Goal: Task Accomplishment & Management: Use online tool/utility

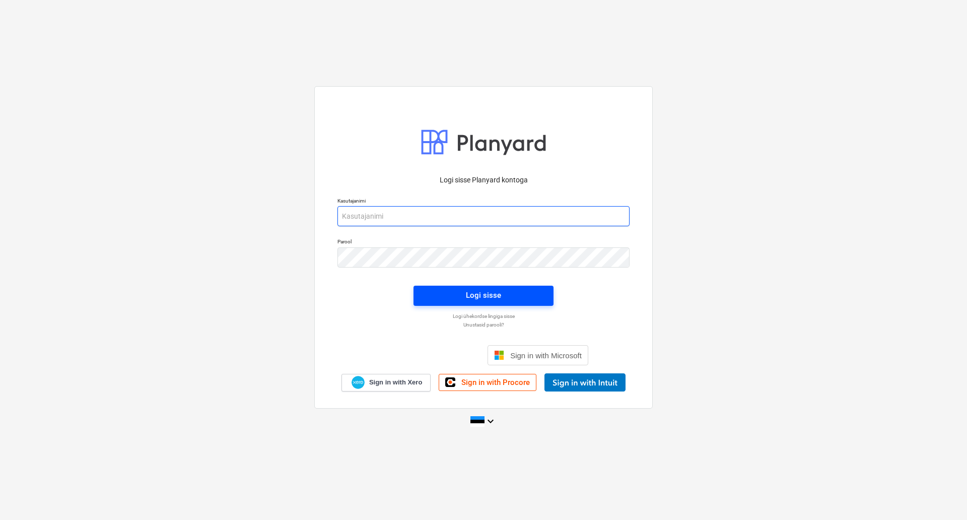
type input "[PERSON_NAME][EMAIL_ADDRESS][DOMAIN_NAME]"
click at [500, 298] on div "Logi sisse" at bounding box center [483, 295] width 35 height 13
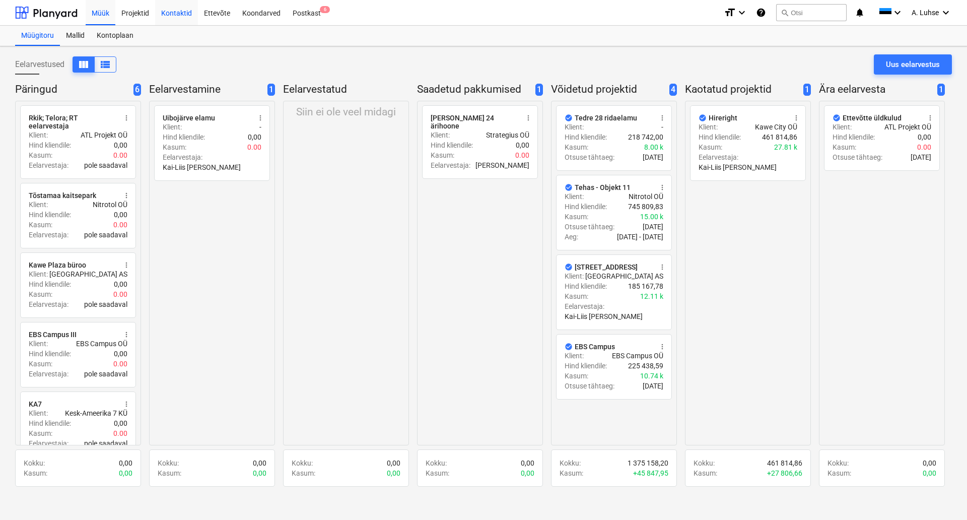
click at [170, 9] on div "Kontaktid" at bounding box center [176, 12] width 43 height 26
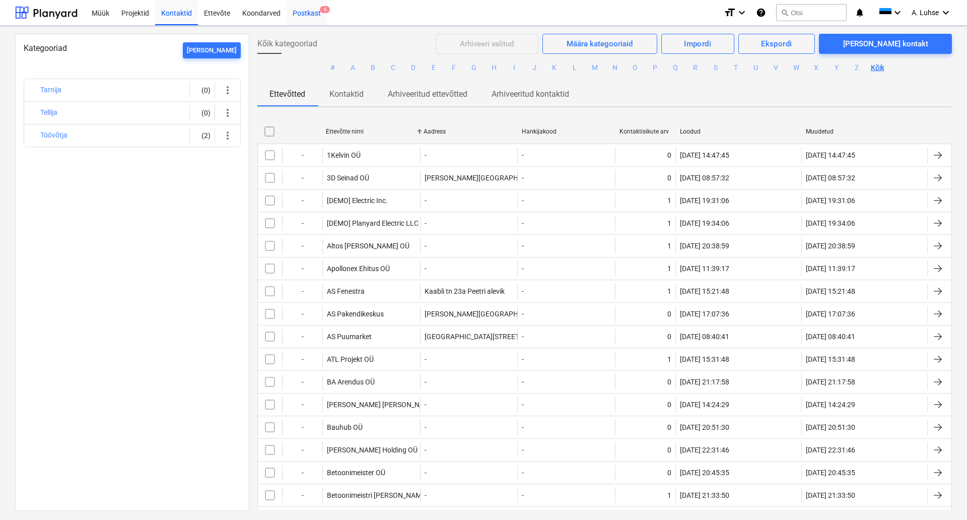
click at [306, 12] on div "Postkast 6" at bounding box center [307, 12] width 40 height 26
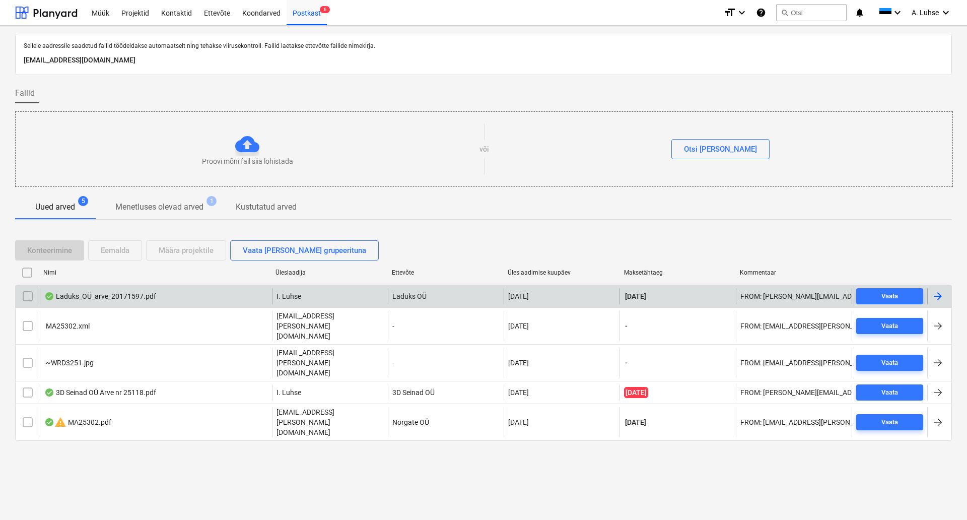
click at [212, 297] on div "Laduks_OÜ_arve_20171597.pdf" at bounding box center [156, 296] width 232 height 16
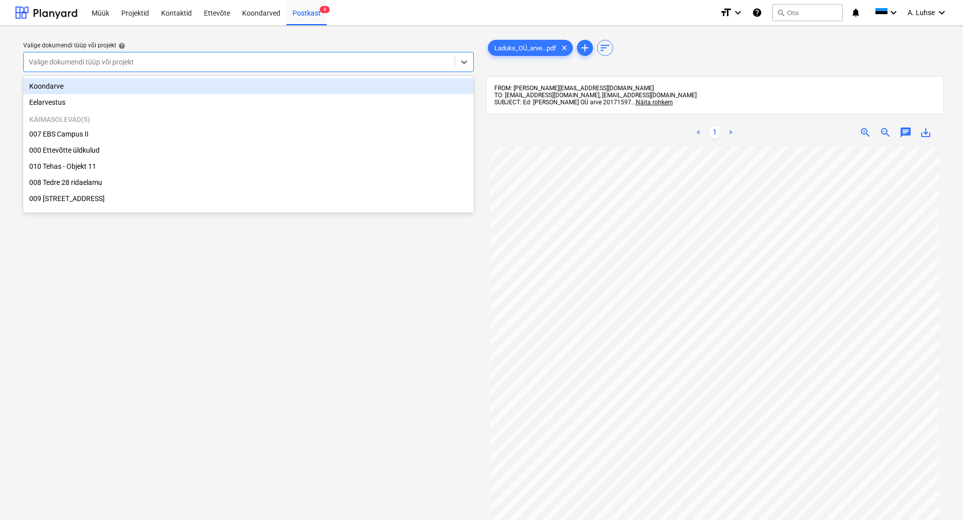
click at [286, 61] on div at bounding box center [239, 62] width 421 height 10
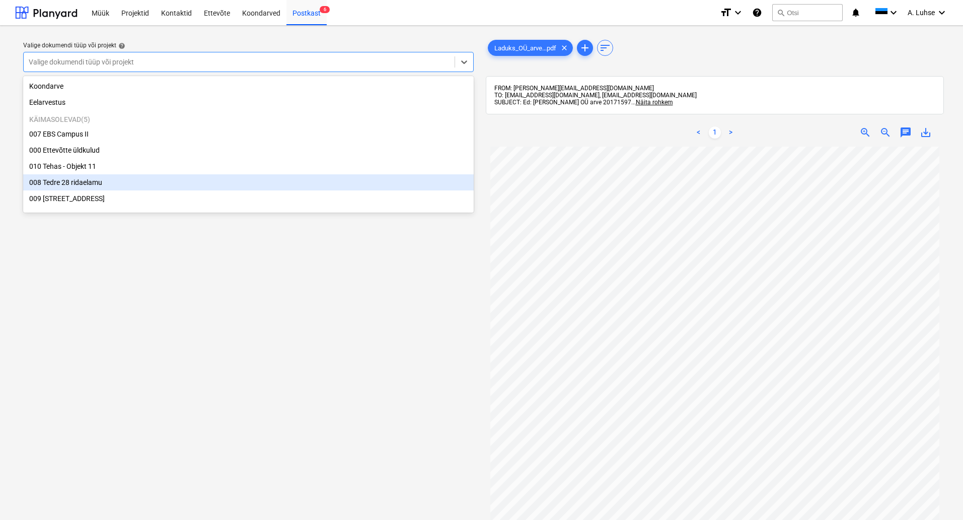
click at [246, 185] on div "008 Tedre 28 ridaelamu" at bounding box center [248, 182] width 451 height 16
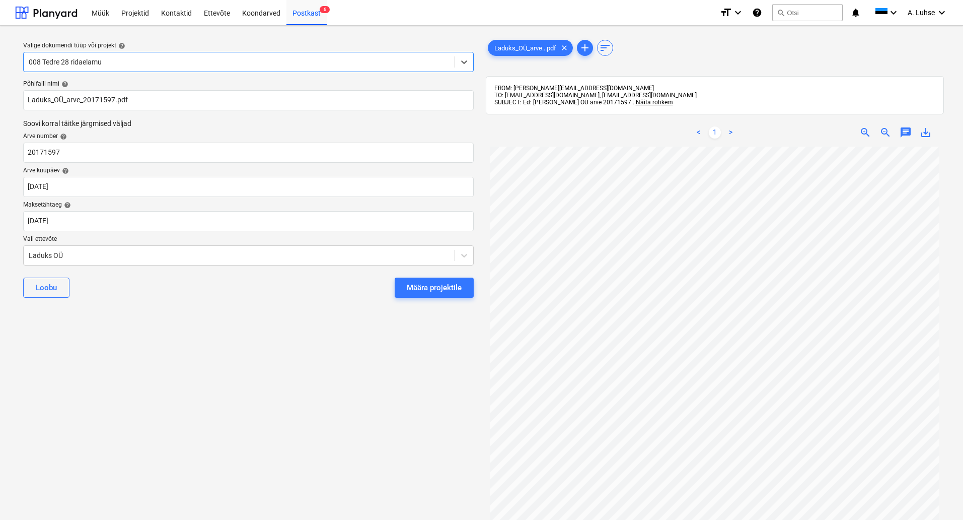
click at [453, 292] on div "Määra projektile" at bounding box center [434, 287] width 55 height 13
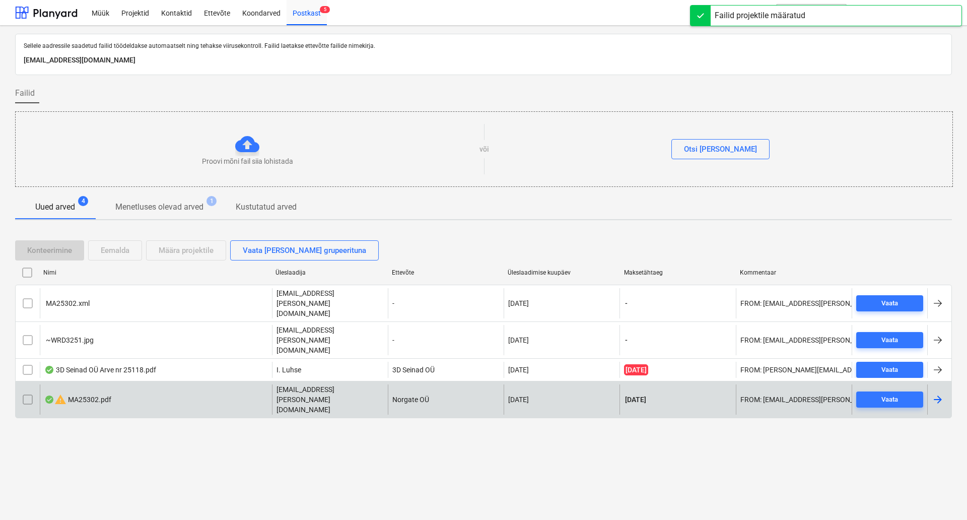
click at [203, 384] on div "warning MA25302.pdf" at bounding box center [156, 399] width 232 height 30
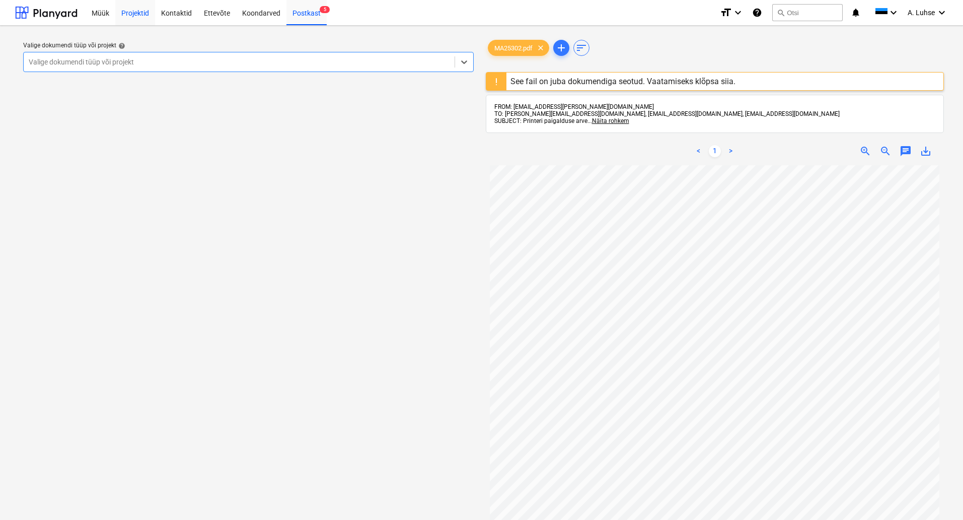
click at [129, 19] on div "Projektid" at bounding box center [135, 12] width 40 height 26
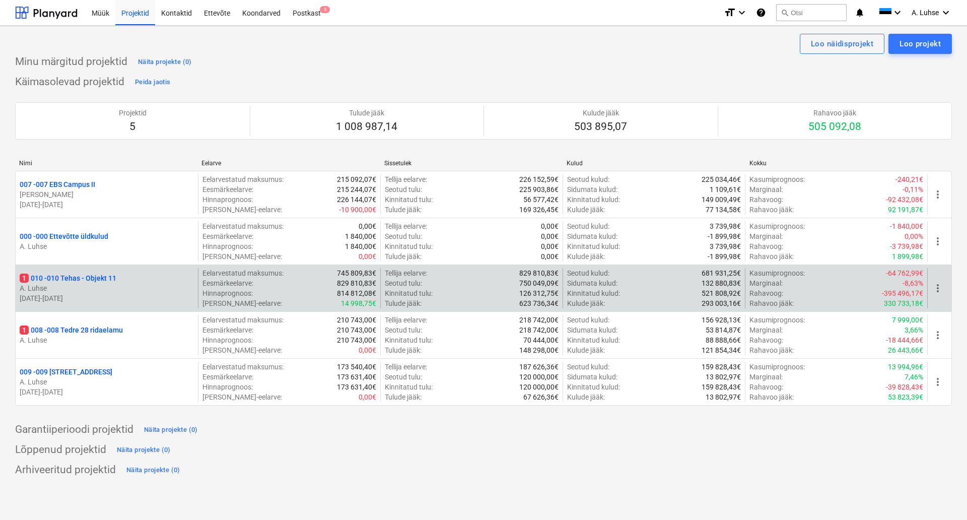
click at [88, 289] on p "A. Luhse" at bounding box center [107, 288] width 174 height 10
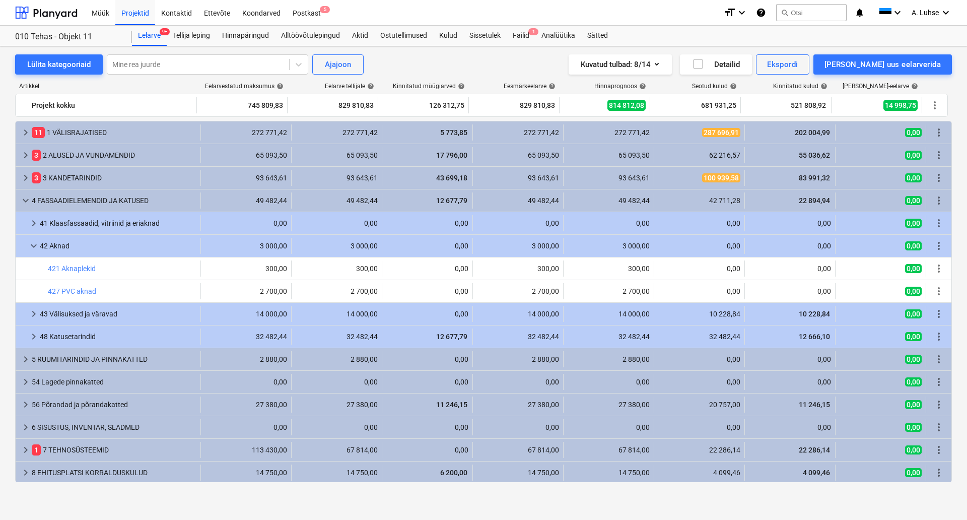
click at [528, 46] on div "010 Tehas - Objekt 11 Eelarve 9+ Tellija leping Hinnapäringud Alltöövõtulepingu…" at bounding box center [483, 36] width 967 height 21
click at [527, 41] on div "Failid 1" at bounding box center [521, 36] width 29 height 20
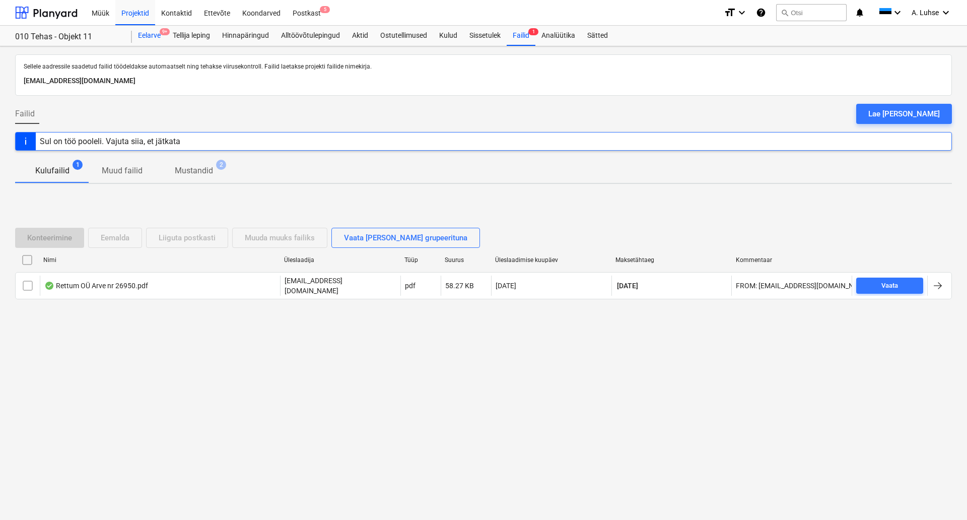
click at [144, 36] on div "Eelarve 9+" at bounding box center [149, 36] width 35 height 20
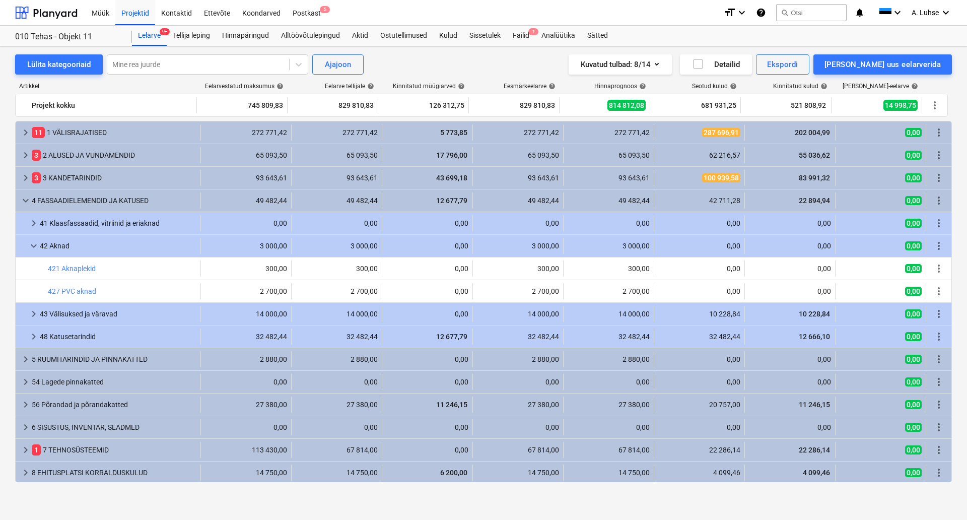
click at [542, 62] on div "Kuvatud tulbad : 8/14 Detailid Ekspordi [PERSON_NAME] uus eelarverida" at bounding box center [709, 64] width 483 height 20
click at [127, 11] on div "Projektid" at bounding box center [135, 12] width 40 height 26
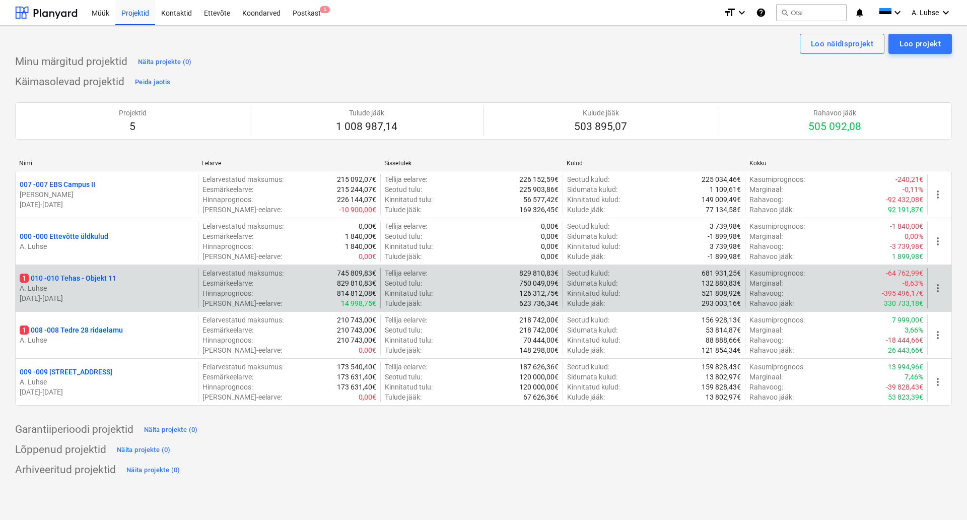
click at [101, 282] on p "1 010 - 010 Tehas - Objekt 11" at bounding box center [68, 278] width 97 height 10
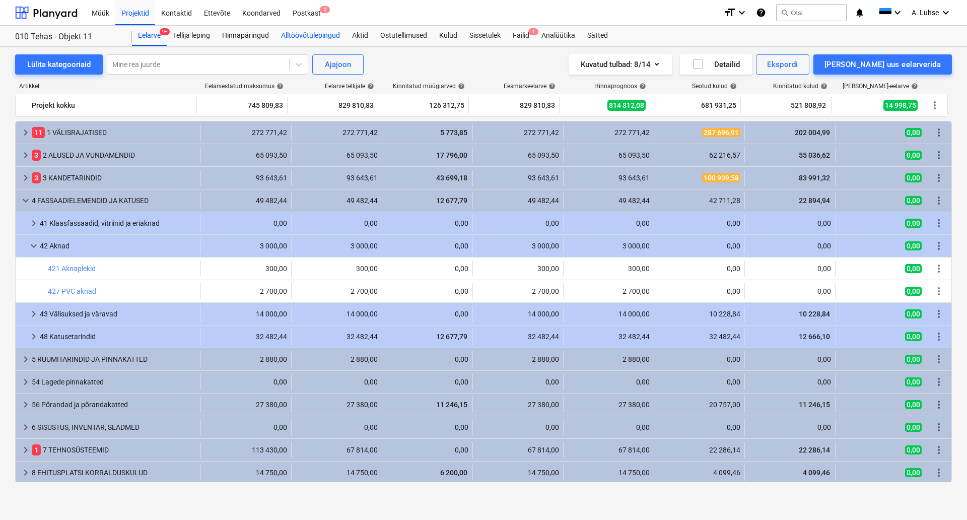
click at [328, 40] on div "Alltöövõtulepingud" at bounding box center [310, 36] width 71 height 20
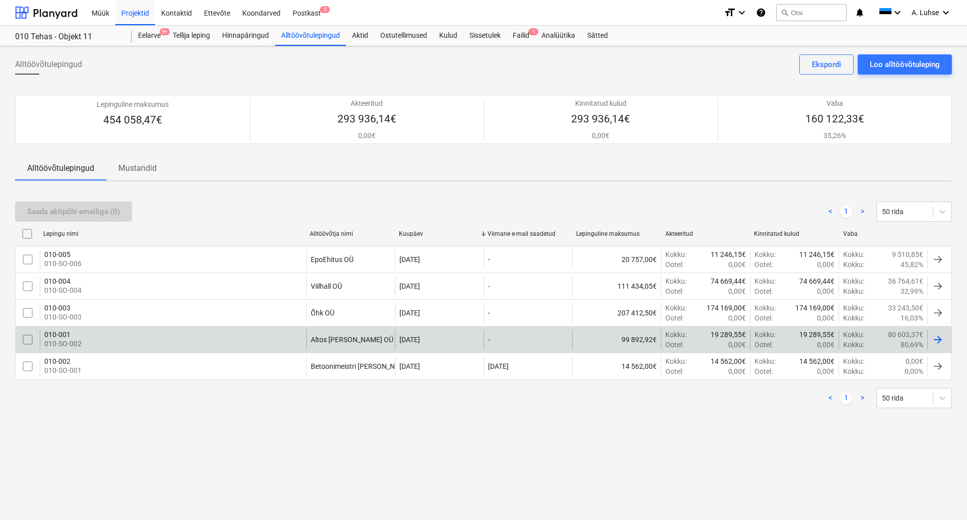
click at [98, 342] on div "010-001 010-SO-002" at bounding box center [173, 339] width 266 height 20
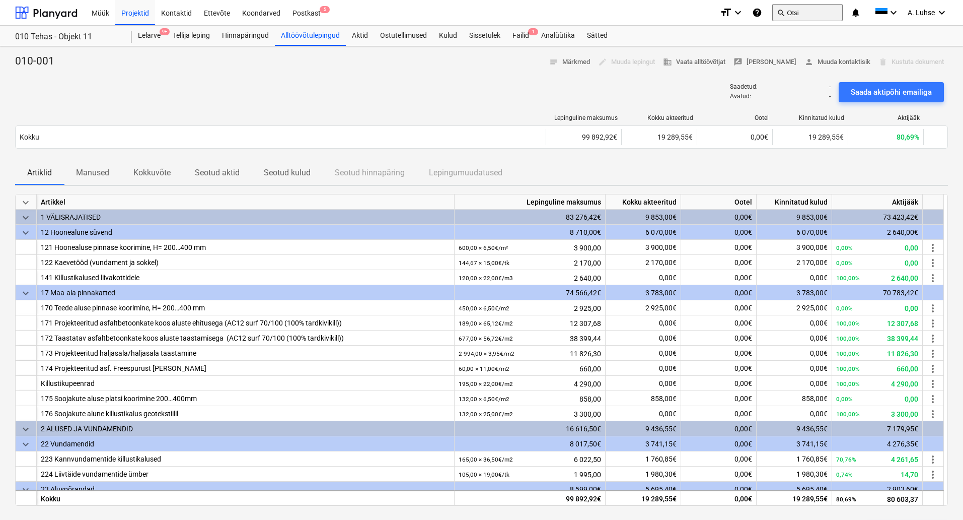
click at [798, 9] on button "search Otsi" at bounding box center [808, 12] width 71 height 17
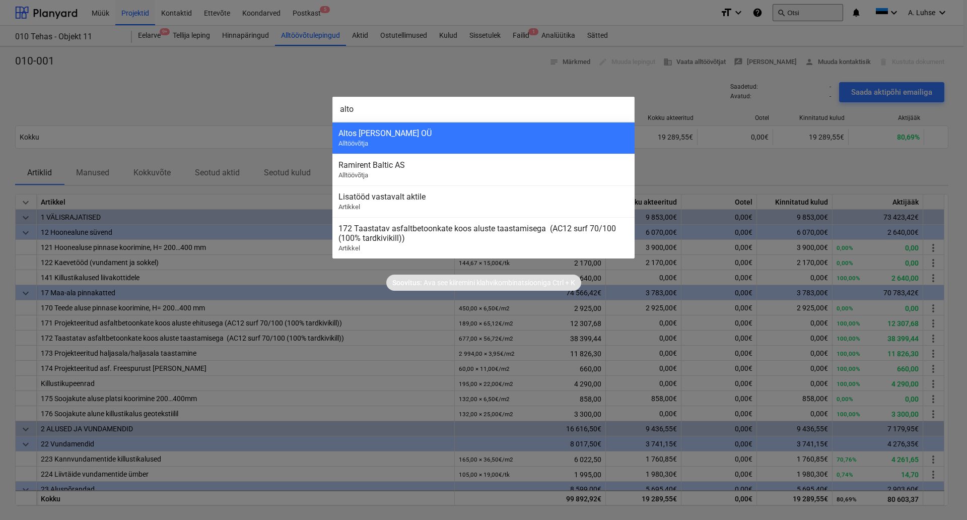
type input "altos"
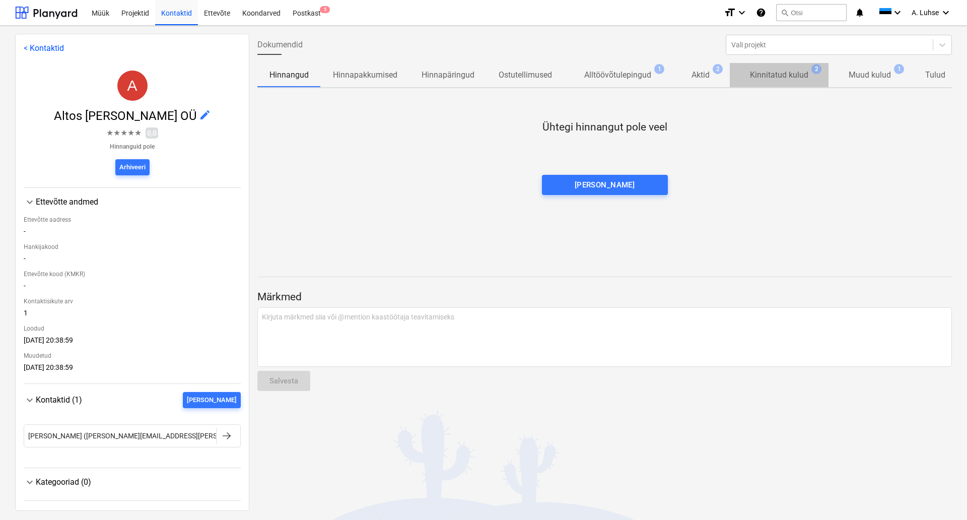
click at [775, 80] on p "Kinnitatud kulud" at bounding box center [779, 75] width 58 height 12
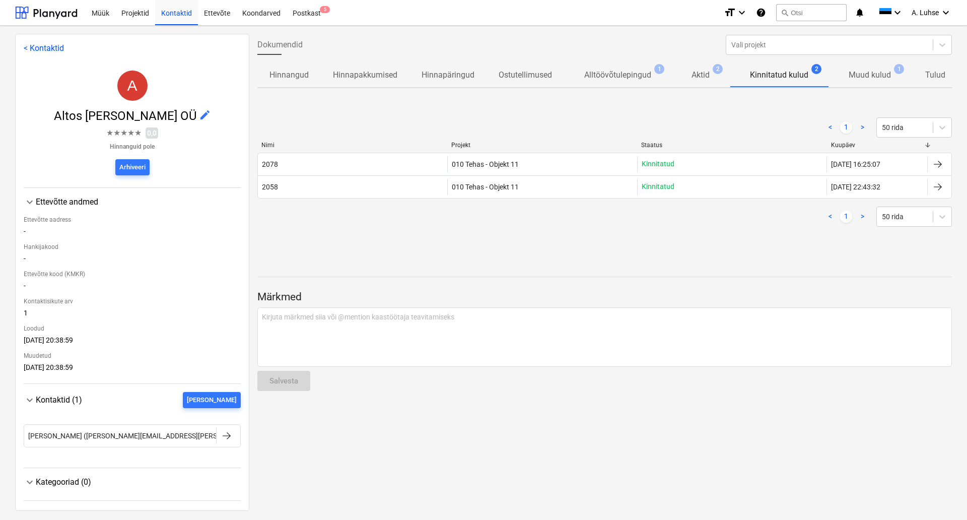
click at [870, 76] on p "Muud kulud" at bounding box center [870, 75] width 42 height 12
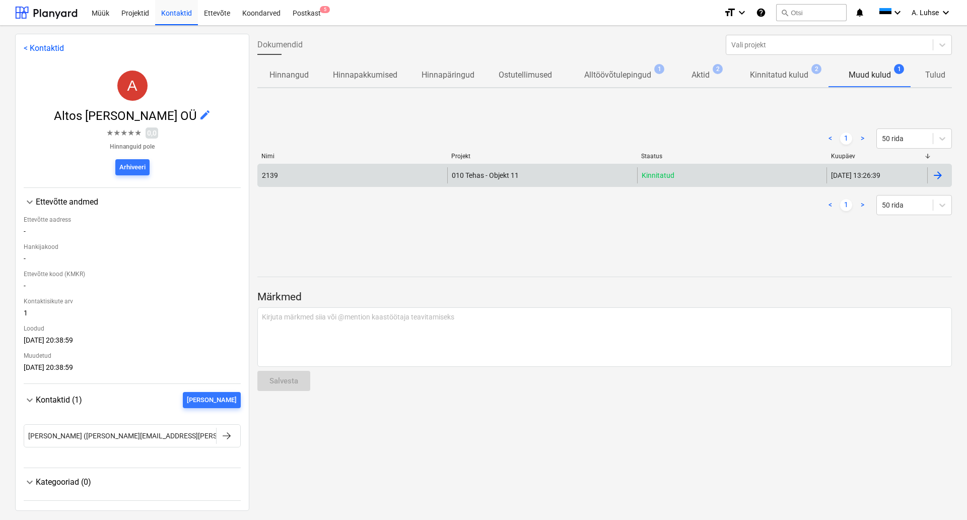
click at [523, 179] on div "010 Tehas - Objekt 11" at bounding box center [541, 175] width 189 height 16
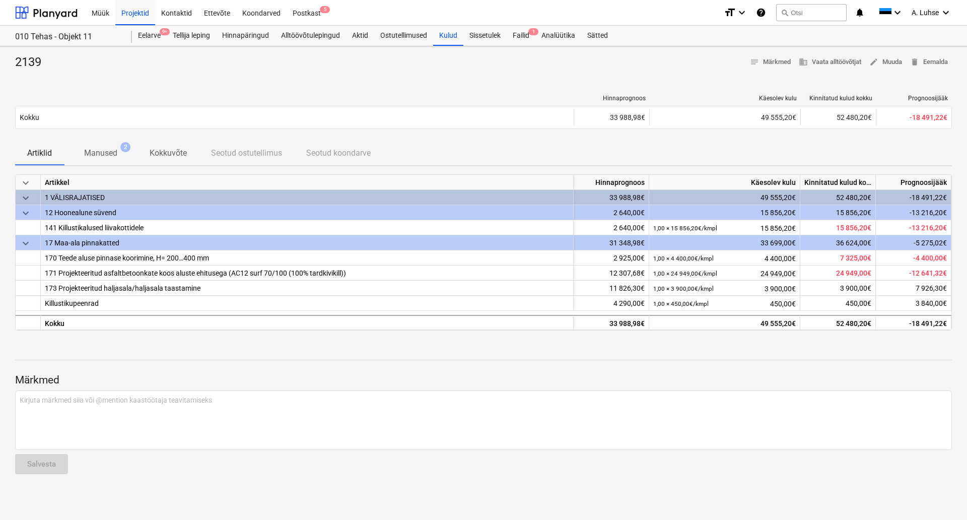
click at [582, 360] on div "Märkmed Kirjuta märkmed siia või @mention kaastöötaja teavitamiseks ﻿ Salvesta" at bounding box center [483, 413] width 937 height 135
click at [90, 151] on p "Manused" at bounding box center [100, 153] width 33 height 12
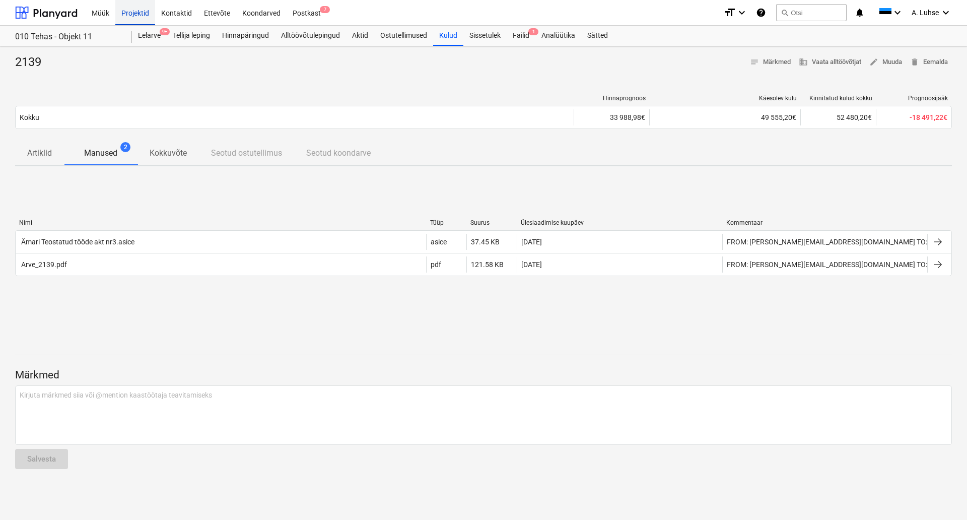
click at [125, 14] on div "Projektid" at bounding box center [135, 12] width 40 height 26
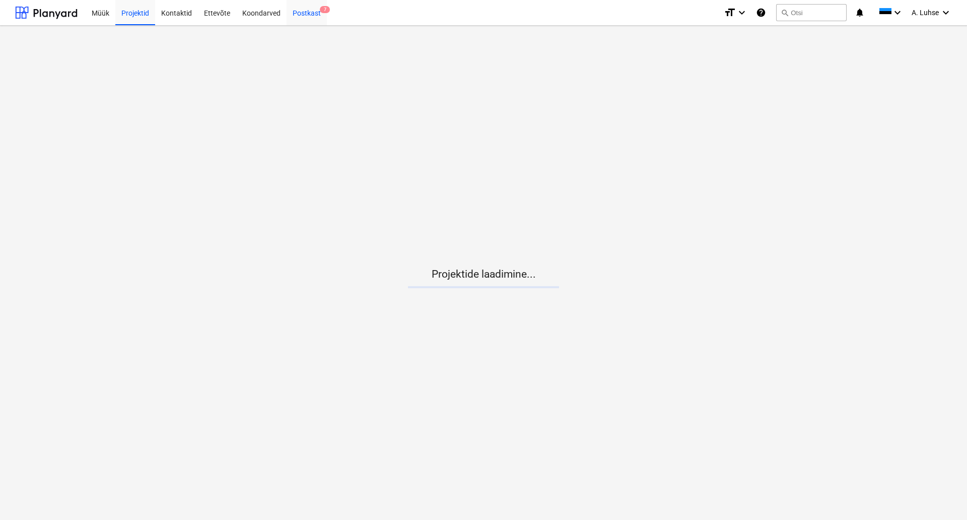
click at [303, 19] on div "Postkast 7" at bounding box center [307, 12] width 40 height 26
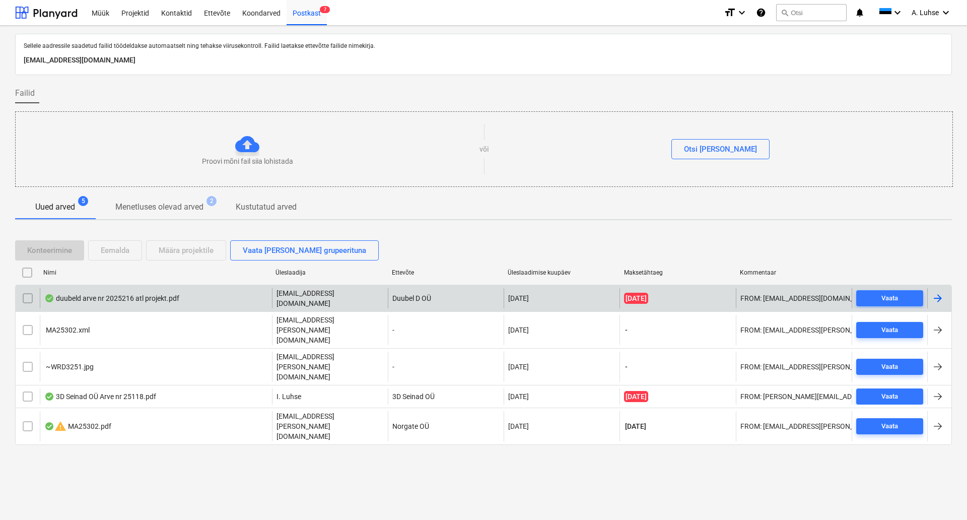
click at [201, 304] on div "duubeld arve nr 2025216 atl projekt.pdf" at bounding box center [156, 298] width 232 height 20
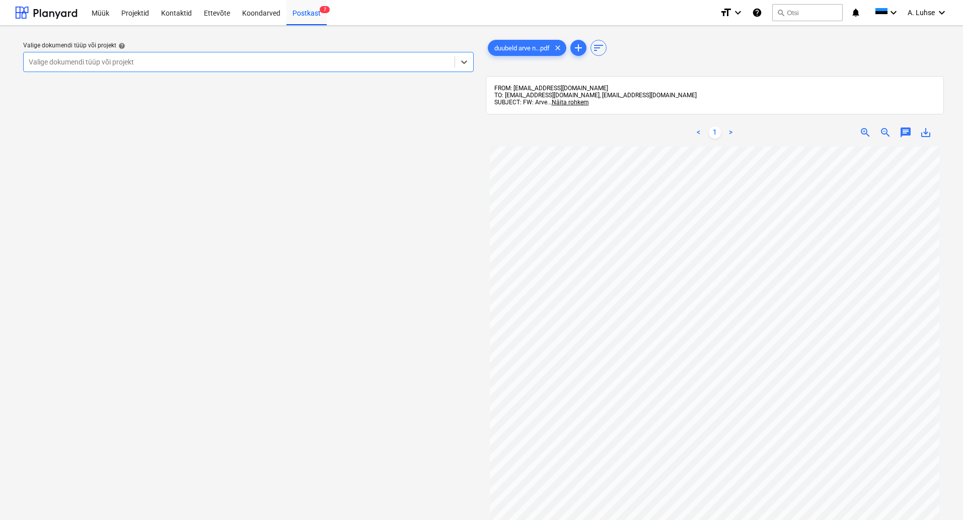
click at [437, 63] on div at bounding box center [239, 62] width 421 height 10
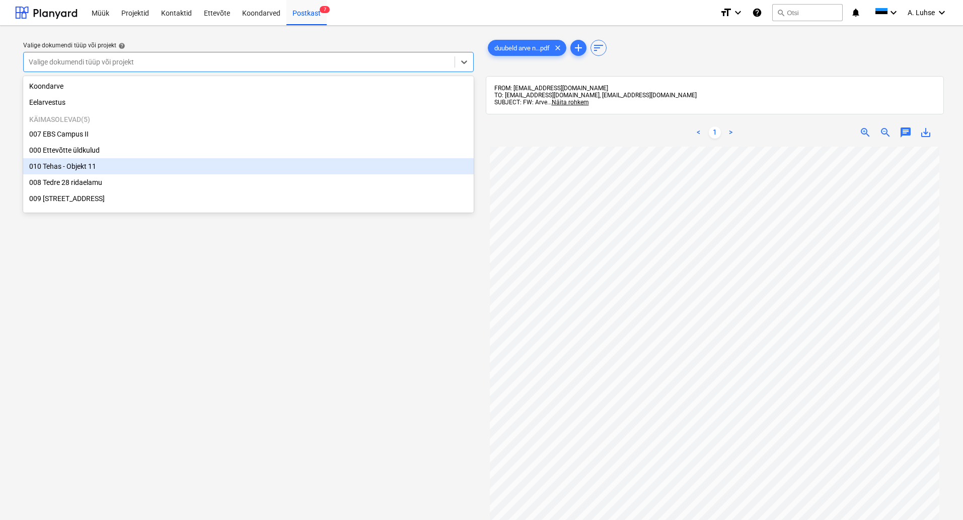
click at [370, 167] on div "010 Tehas - Objekt 11" at bounding box center [248, 166] width 451 height 16
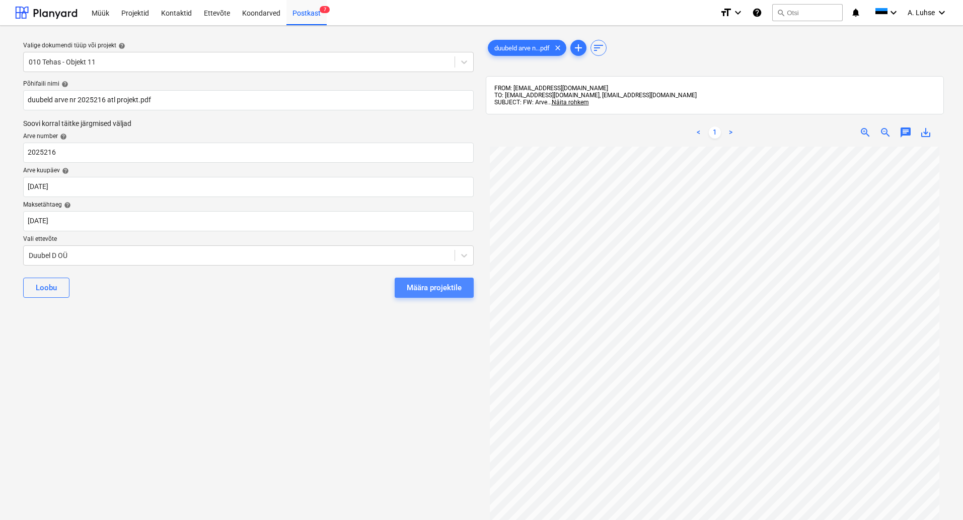
click at [451, 289] on div "Määra projektile" at bounding box center [434, 287] width 55 height 13
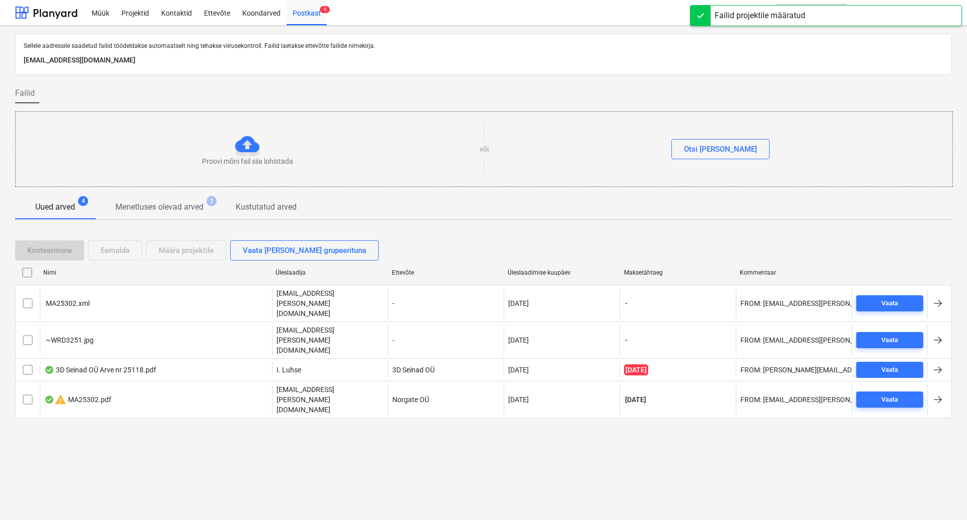
click at [210, 436] on div "Sellele aadressile saadetud failid töödeldakse automaatselt ning tehakse viirus…" at bounding box center [483, 273] width 967 height 494
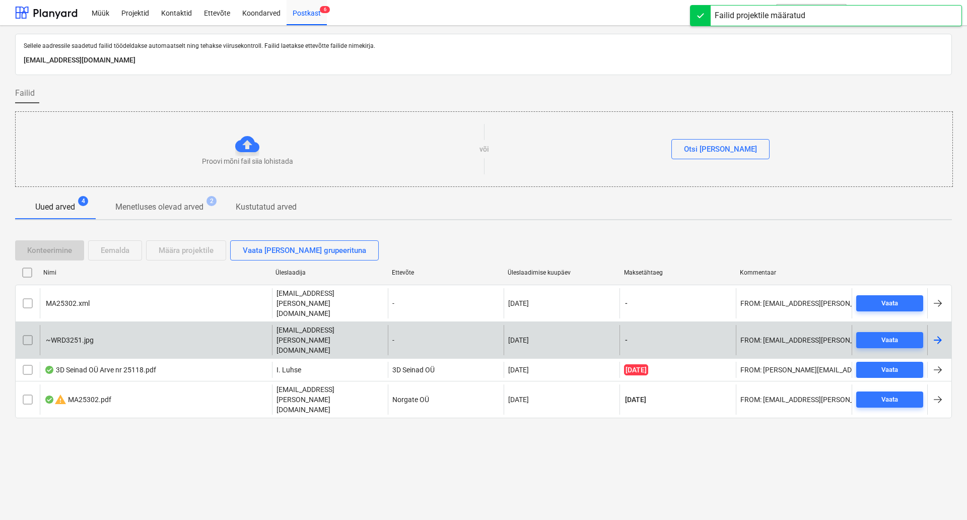
click at [24, 332] on input "checkbox" at bounding box center [28, 340] width 16 height 16
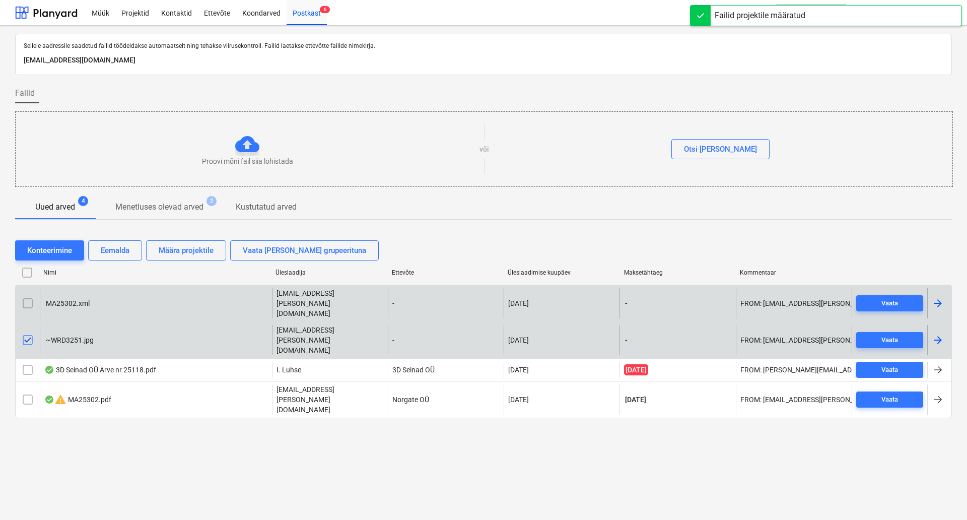
click at [28, 298] on input "checkbox" at bounding box center [28, 303] width 16 height 16
click at [103, 255] on div "Eemalda" at bounding box center [115, 250] width 29 height 13
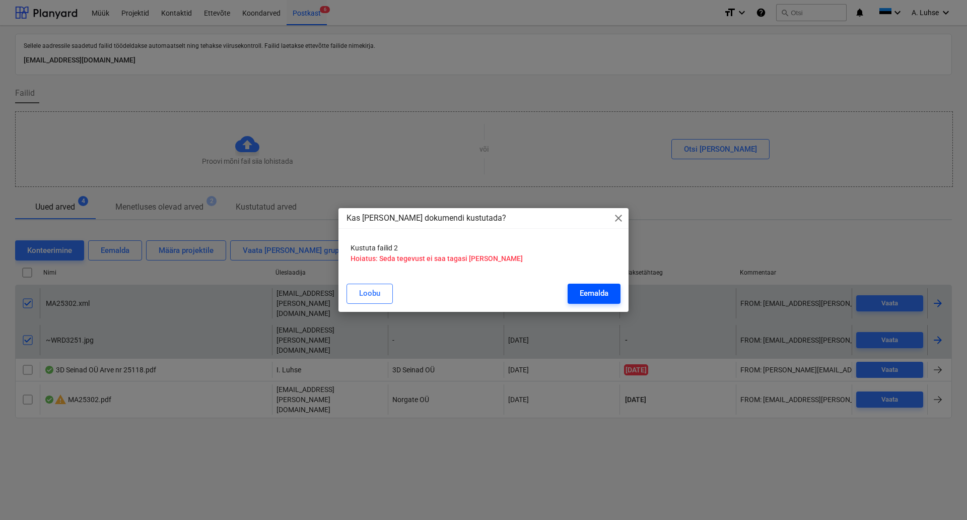
click at [589, 291] on div "Eemalda" at bounding box center [594, 293] width 29 height 13
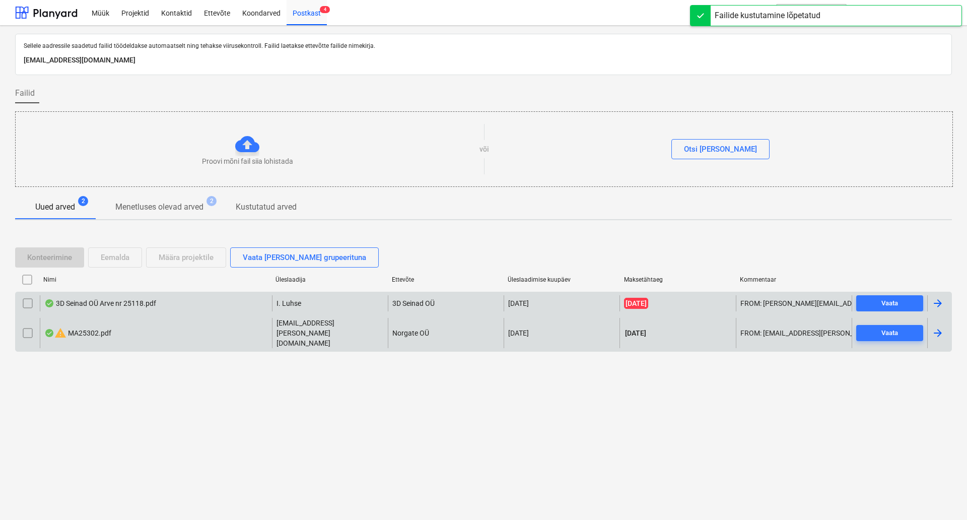
drag, startPoint x: 512, startPoint y: 468, endPoint x: 486, endPoint y: 425, distance: 50.1
click at [508, 466] on div "Sellele aadressile saadetud failid töödeldakse automaatselt ning tehakse viirus…" at bounding box center [483, 273] width 967 height 494
click at [128, 13] on div "Projektid" at bounding box center [135, 12] width 40 height 26
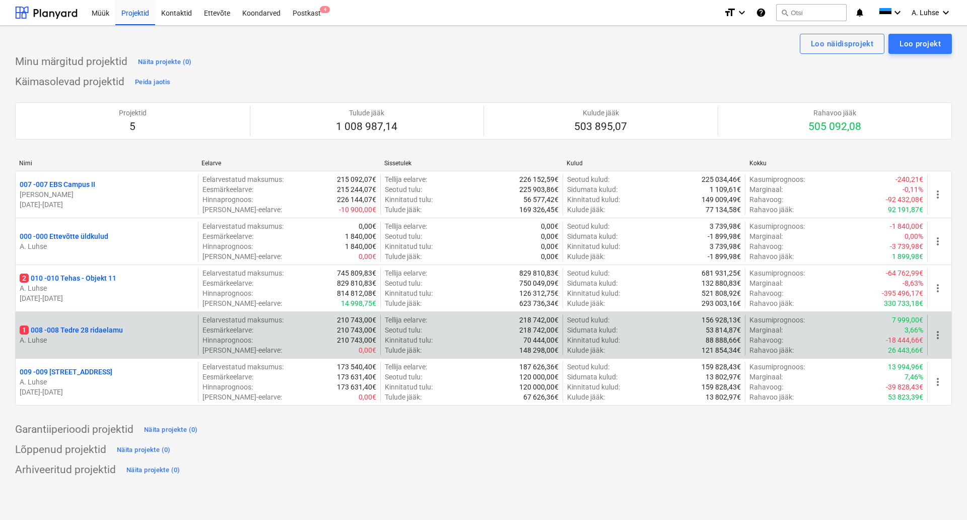
click at [123, 334] on p "1 008 - 008 Tedre 28 ridaelamu" at bounding box center [71, 330] width 103 height 10
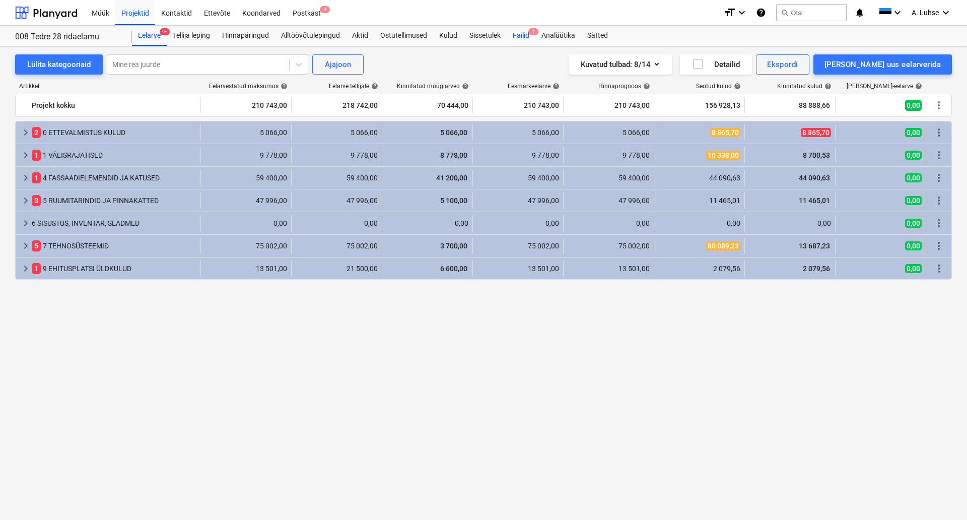
click at [523, 35] on div "Failid 1" at bounding box center [521, 36] width 29 height 20
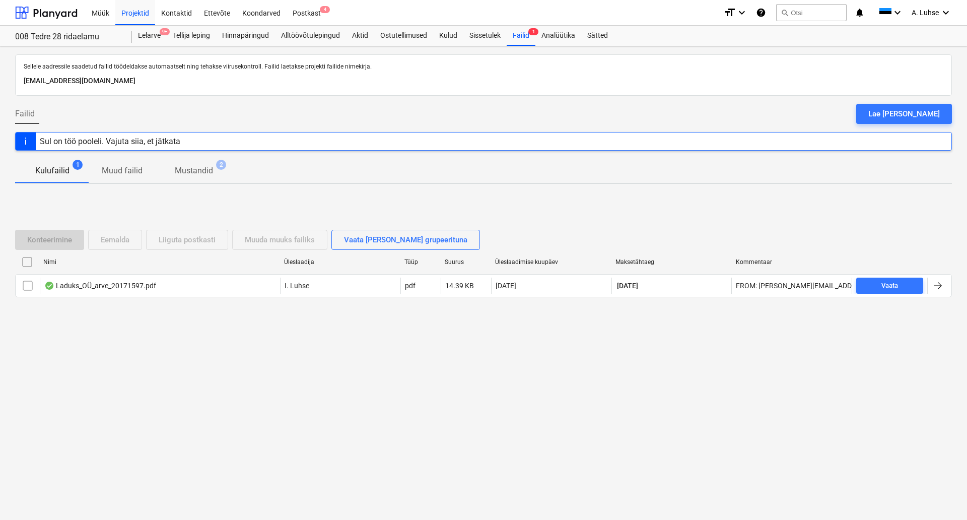
click at [528, 188] on div "Sellele aadressile saadetud failid töödeldakse automaatselt ning tehakse viirus…" at bounding box center [483, 282] width 967 height 473
click at [195, 176] on p "Mustandid" at bounding box center [194, 171] width 38 height 12
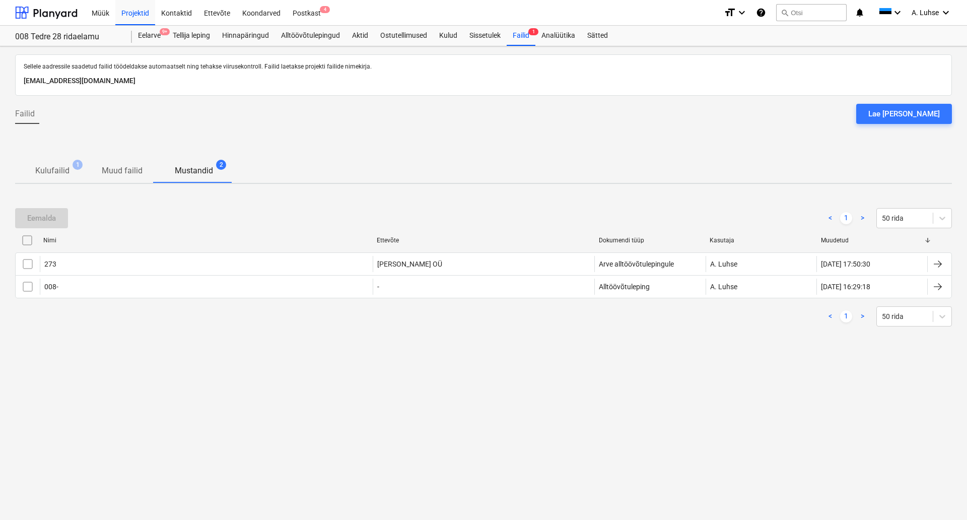
click at [240, 324] on div "< 1 > 50 rida" at bounding box center [483, 316] width 937 height 20
click at [46, 175] on p "Kulufailid" at bounding box center [52, 171] width 34 height 12
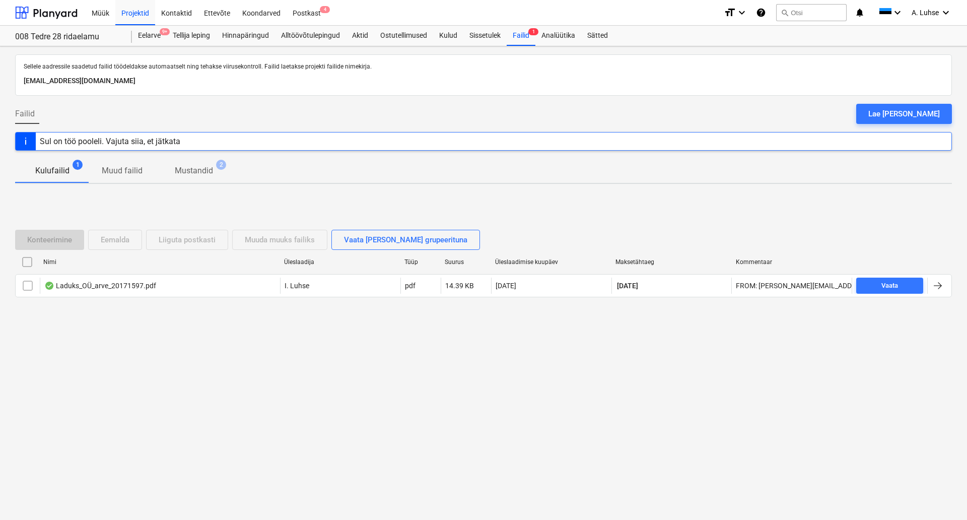
click at [282, 123] on div "Failid Lae [PERSON_NAME]" at bounding box center [483, 118] width 937 height 28
click at [527, 34] on div "Failid 1" at bounding box center [521, 36] width 29 height 20
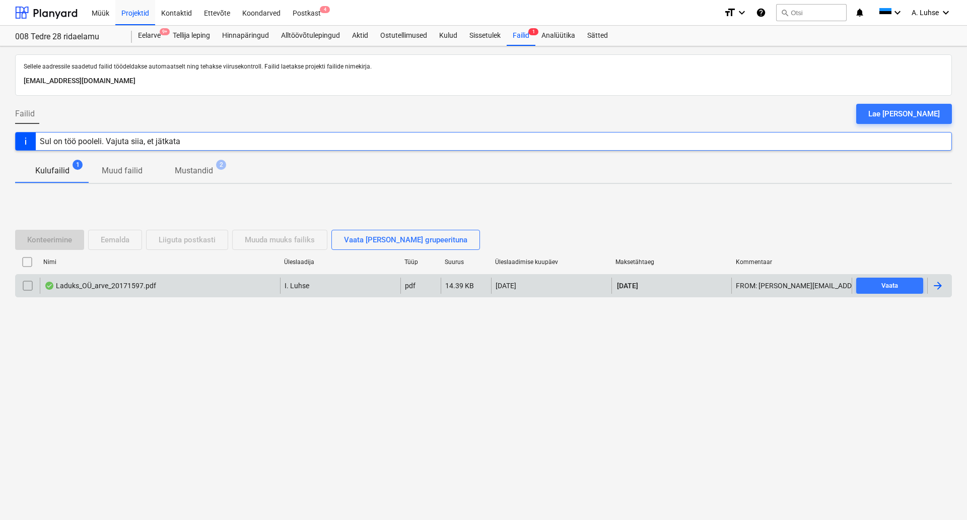
click at [89, 288] on div "Laduks_OÜ_arve_20171597.pdf" at bounding box center [100, 286] width 112 height 8
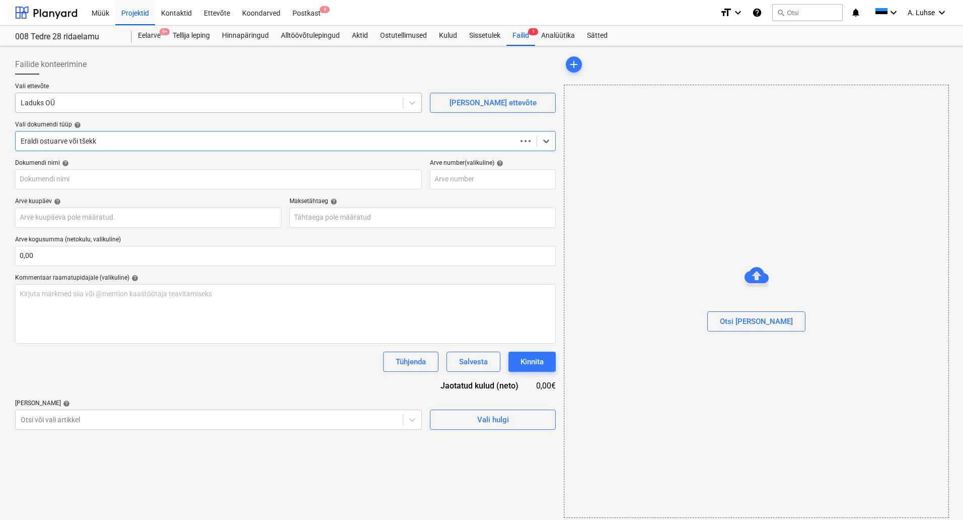
type input "20171597"
type input "[DATE]"
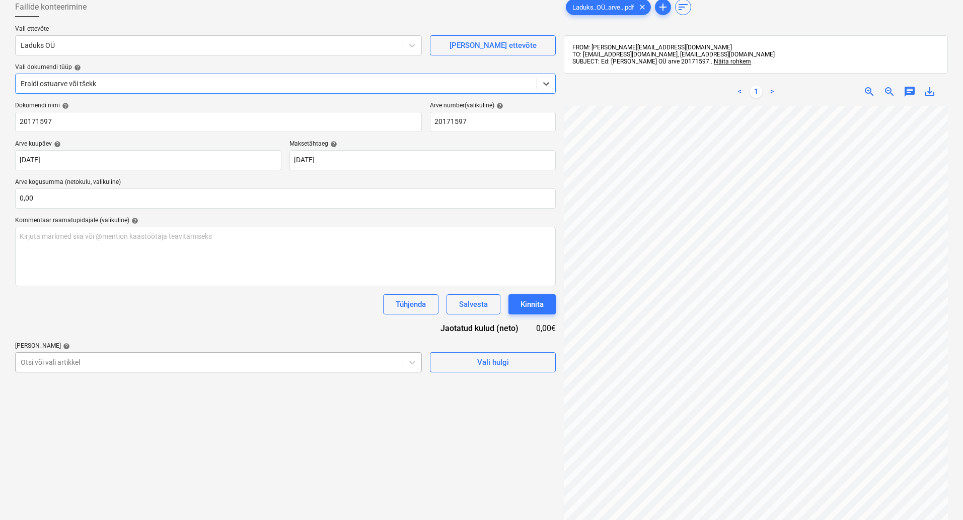
click at [184, 417] on body "Müük Projektid Kontaktid Ettevõte Koondarved Postkast 4 format_size keyboard_ar…" at bounding box center [481, 203] width 963 height 520
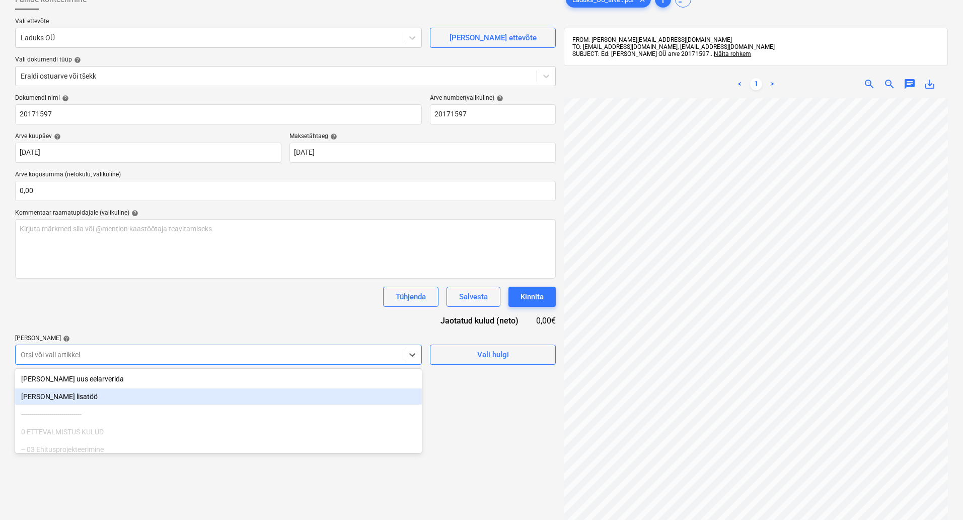
scroll to position [71, 0]
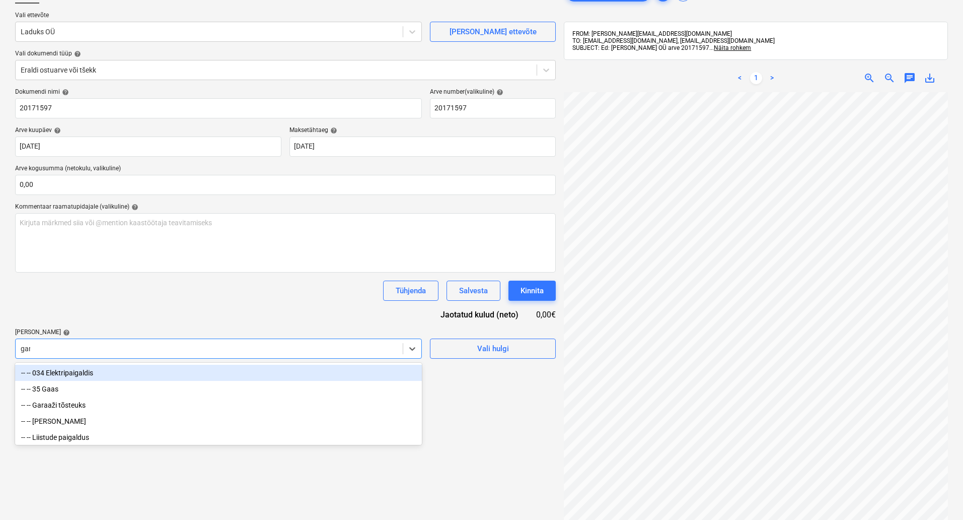
type input "gara"
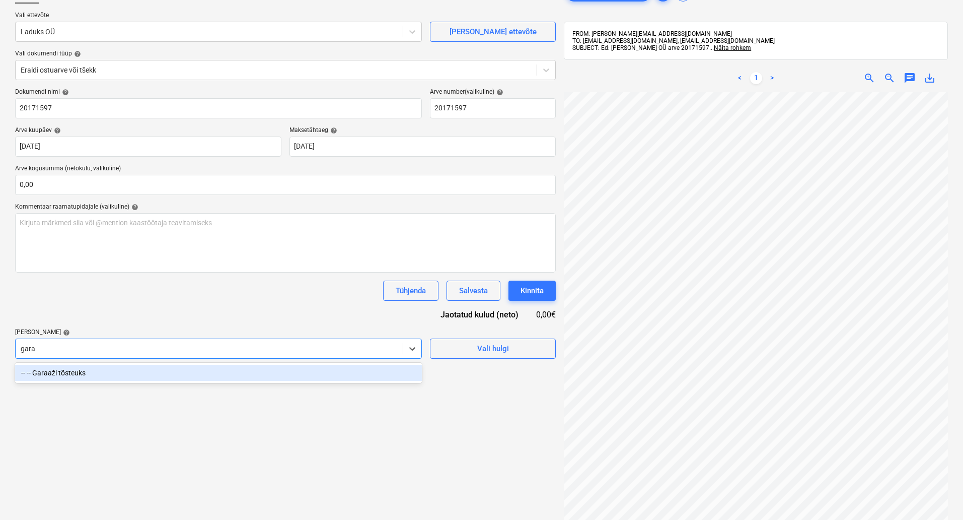
click at [182, 376] on div "-- -- Garaaži tõsteuks" at bounding box center [218, 373] width 407 height 16
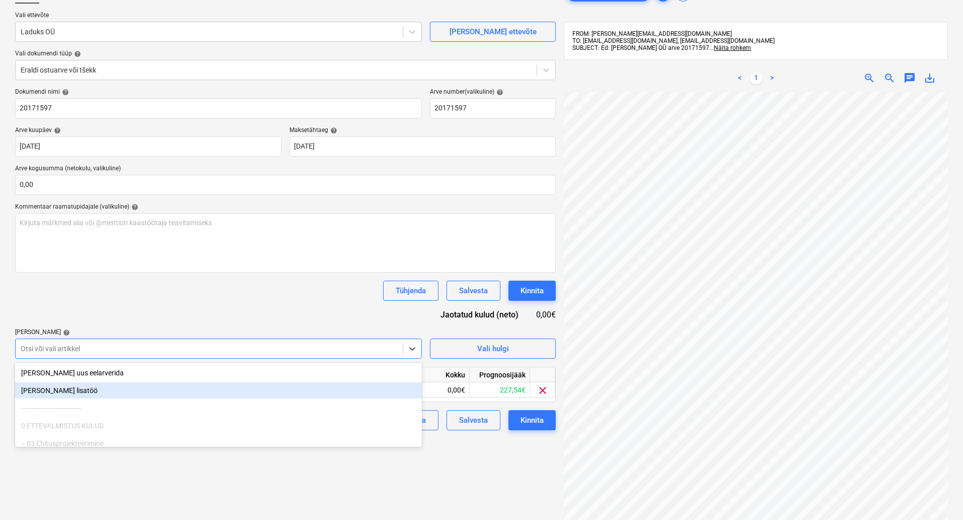
drag, startPoint x: 438, startPoint y: 485, endPoint x: 438, endPoint y: 479, distance: 6.1
click at [438, 485] on div "Failide konteerimine Vali ettevõte Laduks OÜ [PERSON_NAME] uus ettevõte Vali do…" at bounding box center [285, 283] width 549 height 608
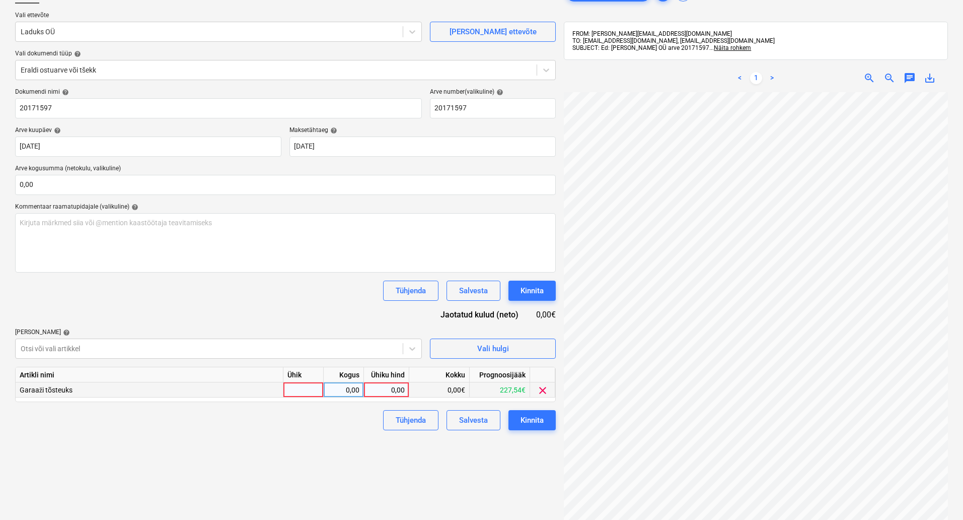
click at [306, 391] on div at bounding box center [304, 389] width 40 height 15
type input "kompl"
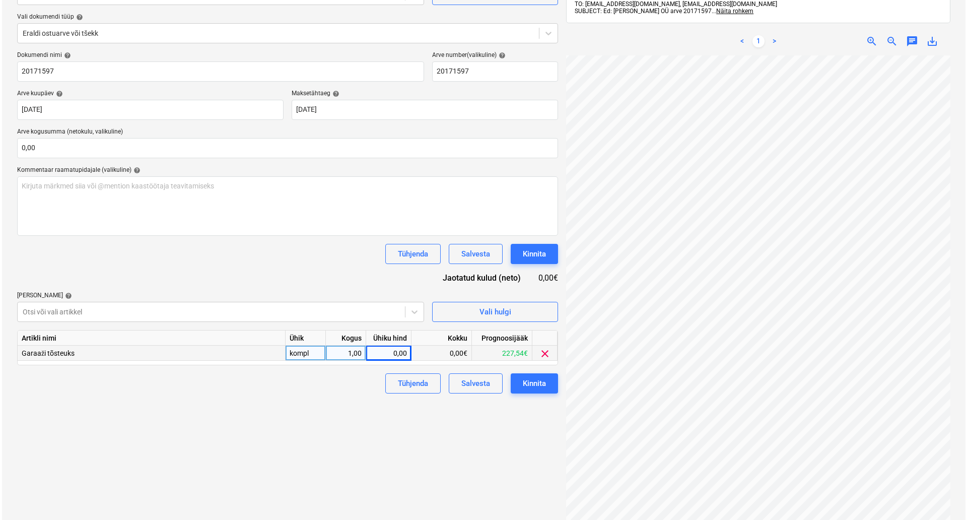
scroll to position [143, 0]
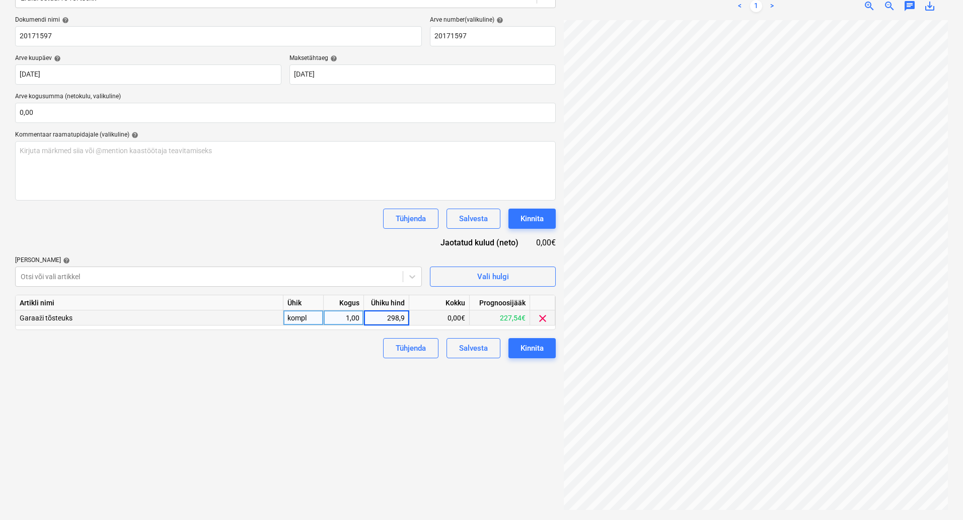
type input "298,91"
click at [531, 347] on div "Kinnita" at bounding box center [532, 347] width 23 height 13
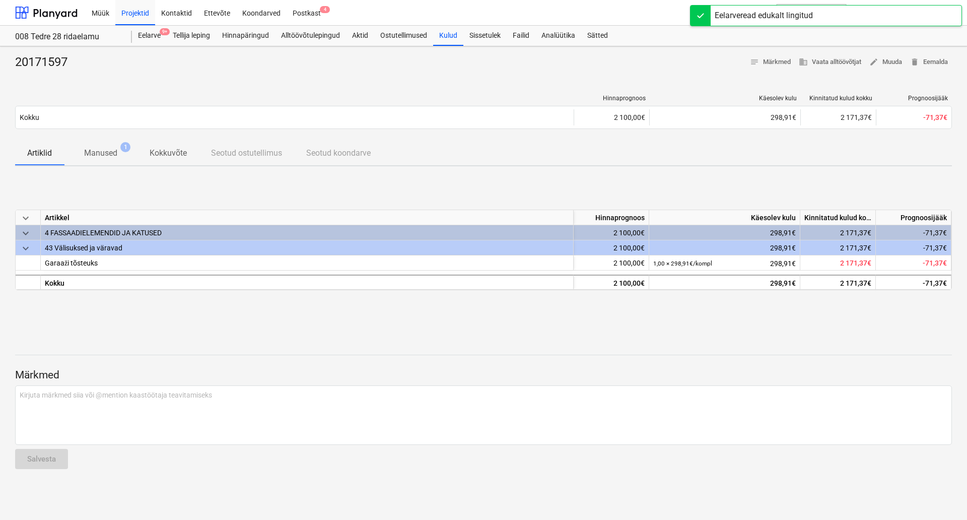
click at [488, 352] on div "Märkmed Kirjuta märkmed siia või @mention kaastöötaja teavitamiseks ﻿ Salvesta" at bounding box center [483, 408] width 937 height 135
click at [129, 11] on div "Projektid" at bounding box center [135, 12] width 40 height 26
